Goal: Transaction & Acquisition: Subscribe to service/newsletter

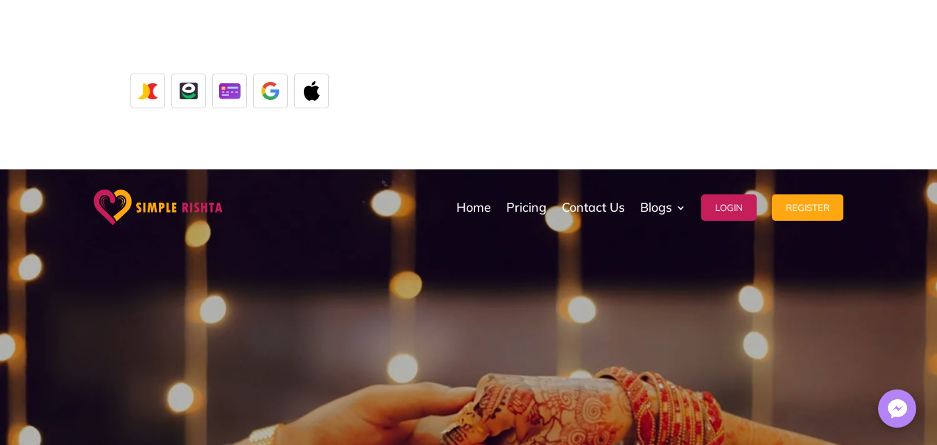
click at [130, 74] on img at bounding box center [147, 91] width 35 height 35
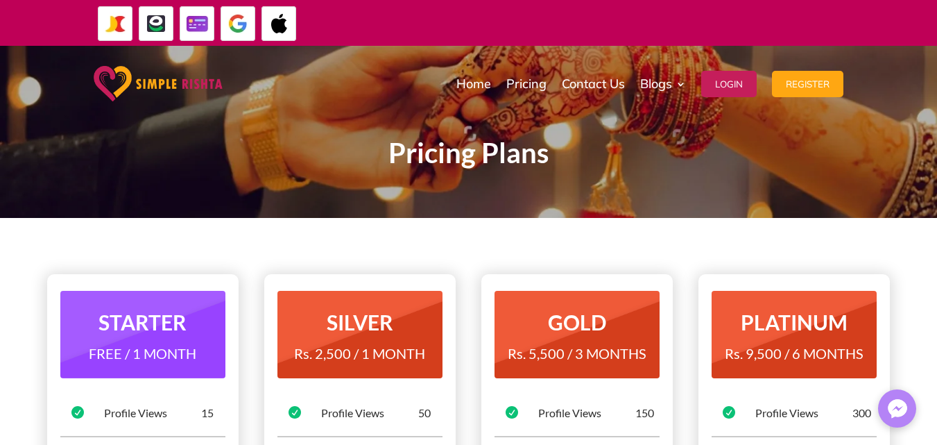
click at [240, 26] on img at bounding box center [238, 23] width 35 height 35
